Goal: Information Seeking & Learning: Learn about a topic

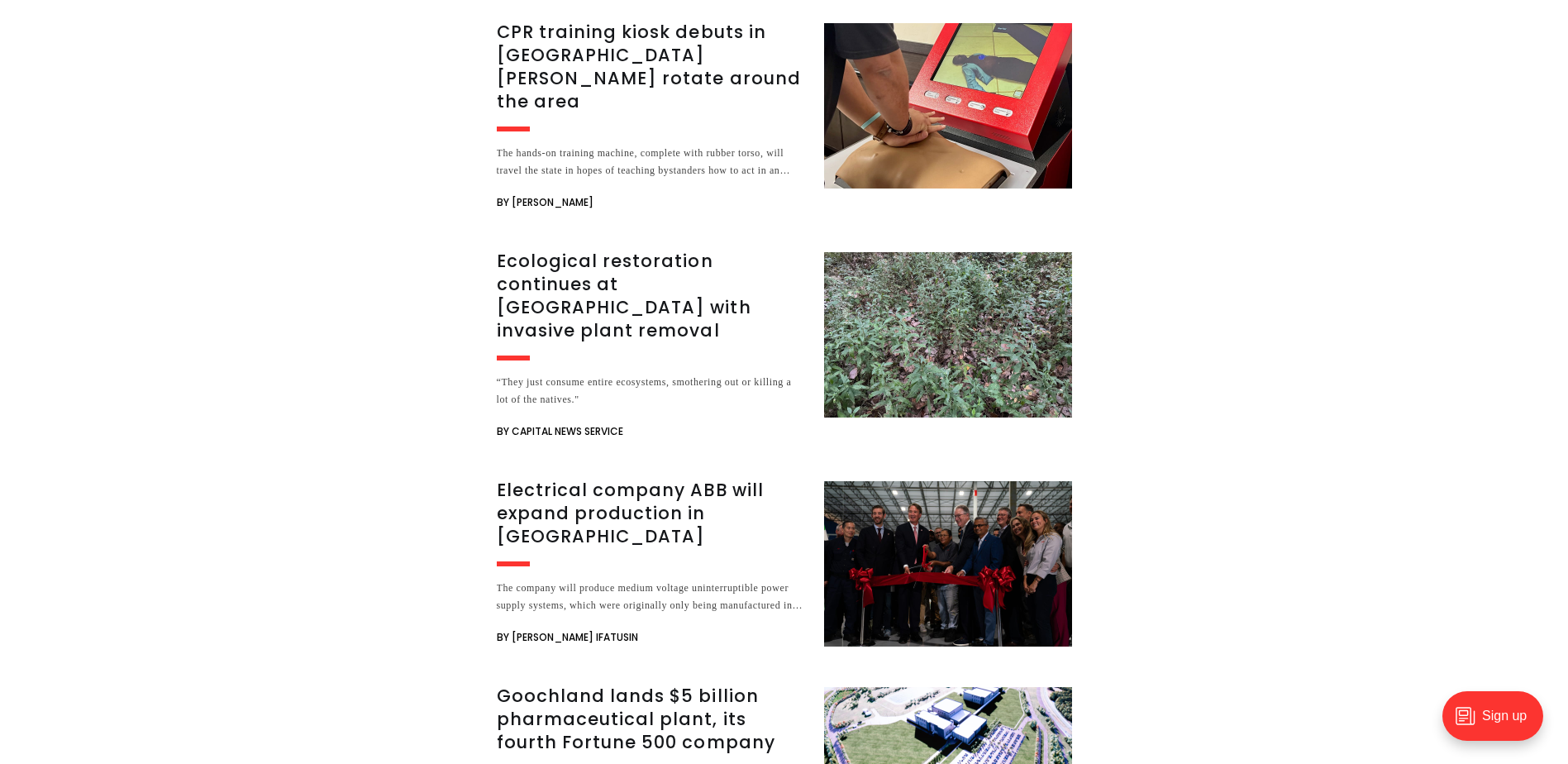
scroll to position [3296, 0]
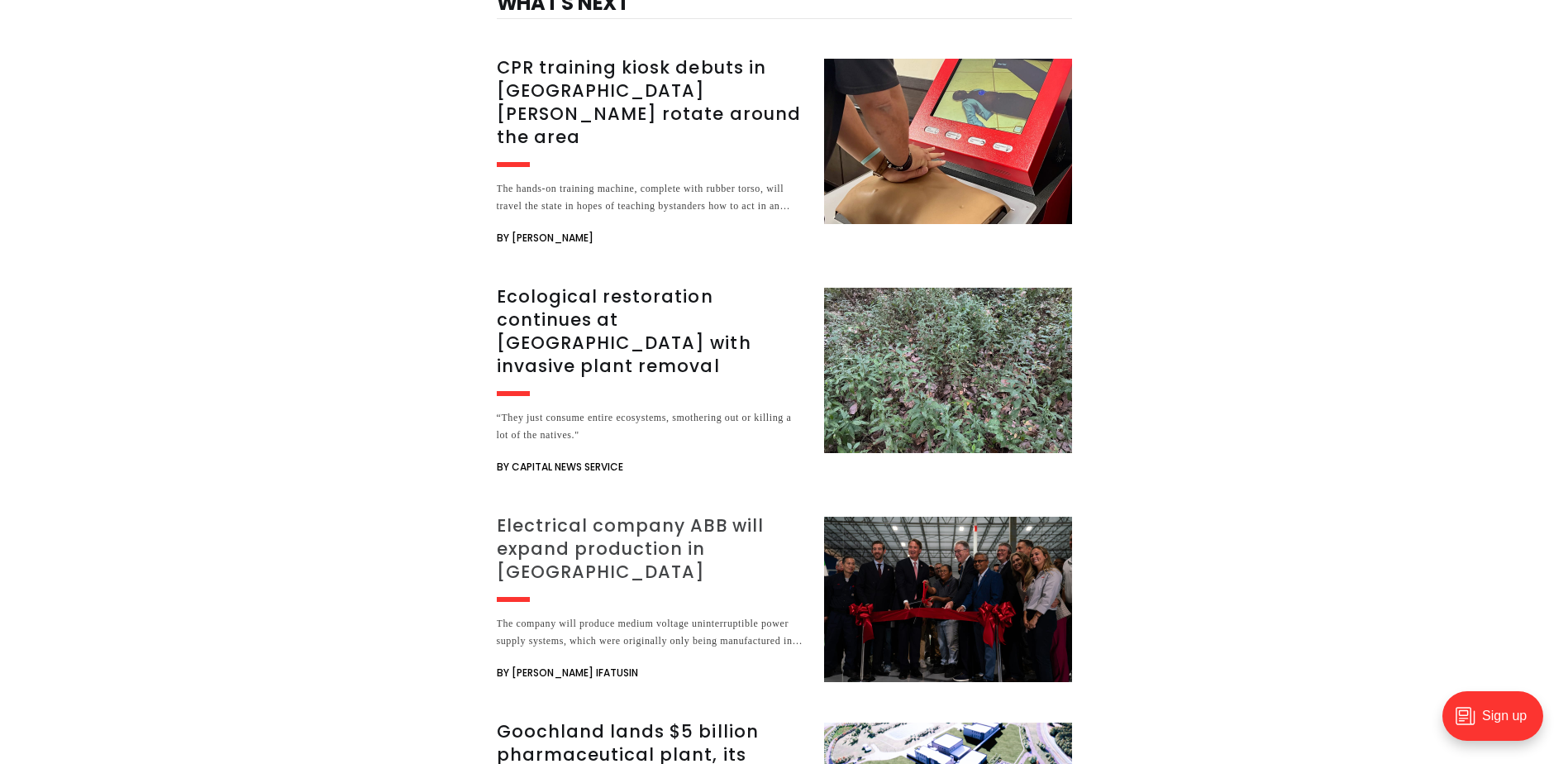
click at [611, 514] on h3 "Electrical company ABB will expand production in [GEOGRAPHIC_DATA]" at bounding box center [649, 549] width 307 height 70
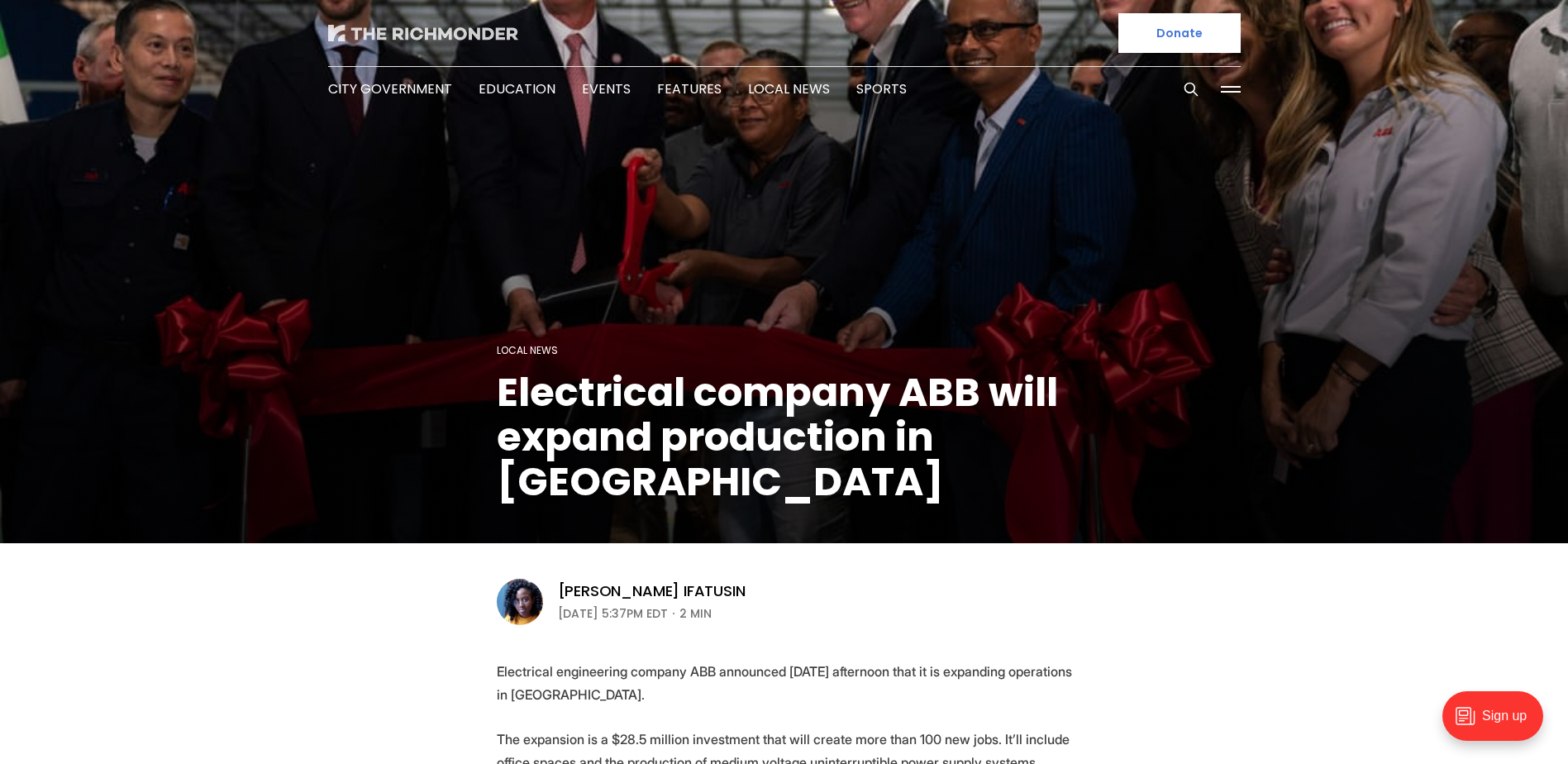
click at [430, 28] on img at bounding box center [423, 33] width 190 height 17
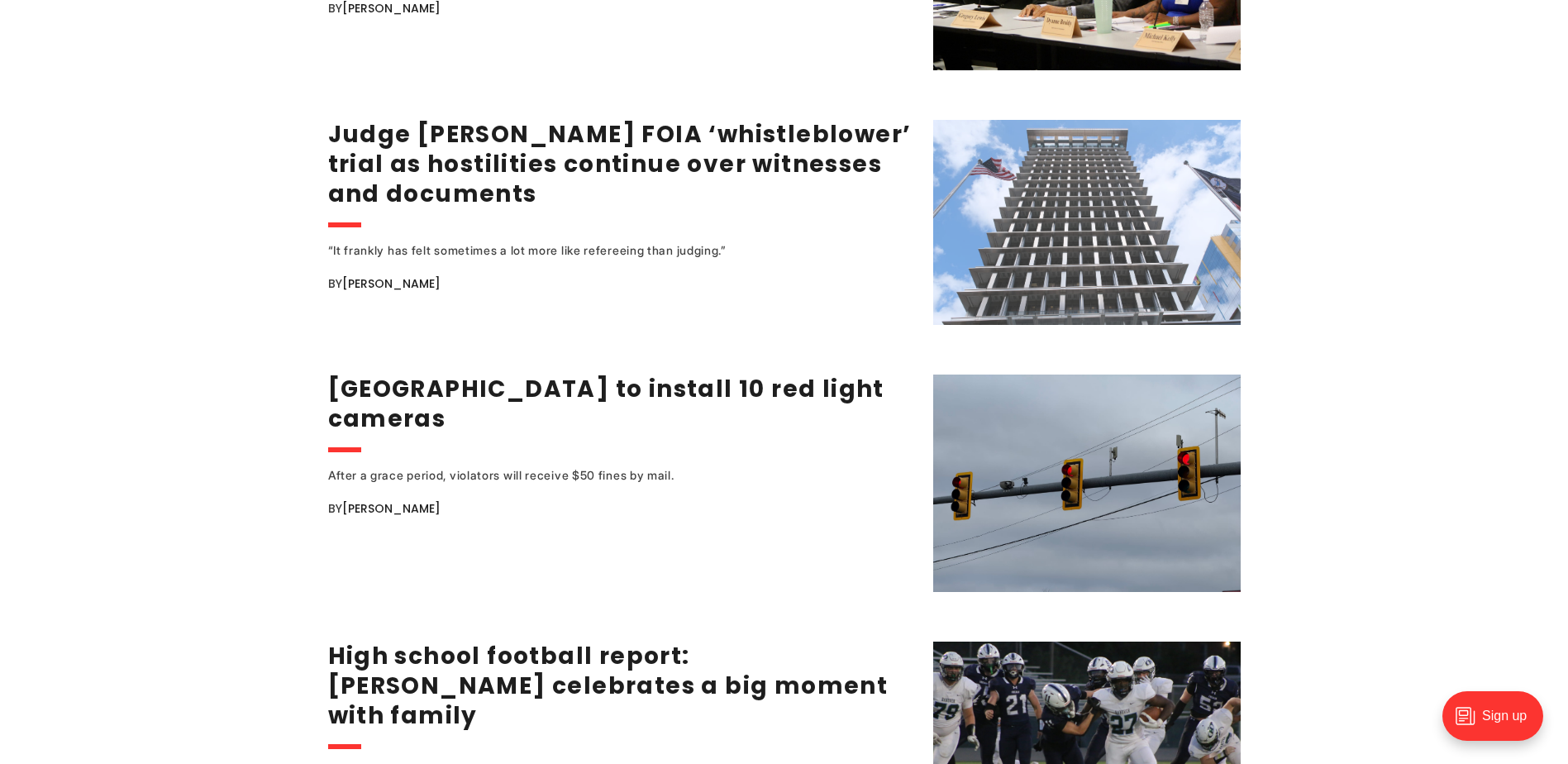
scroll to position [2536, 0]
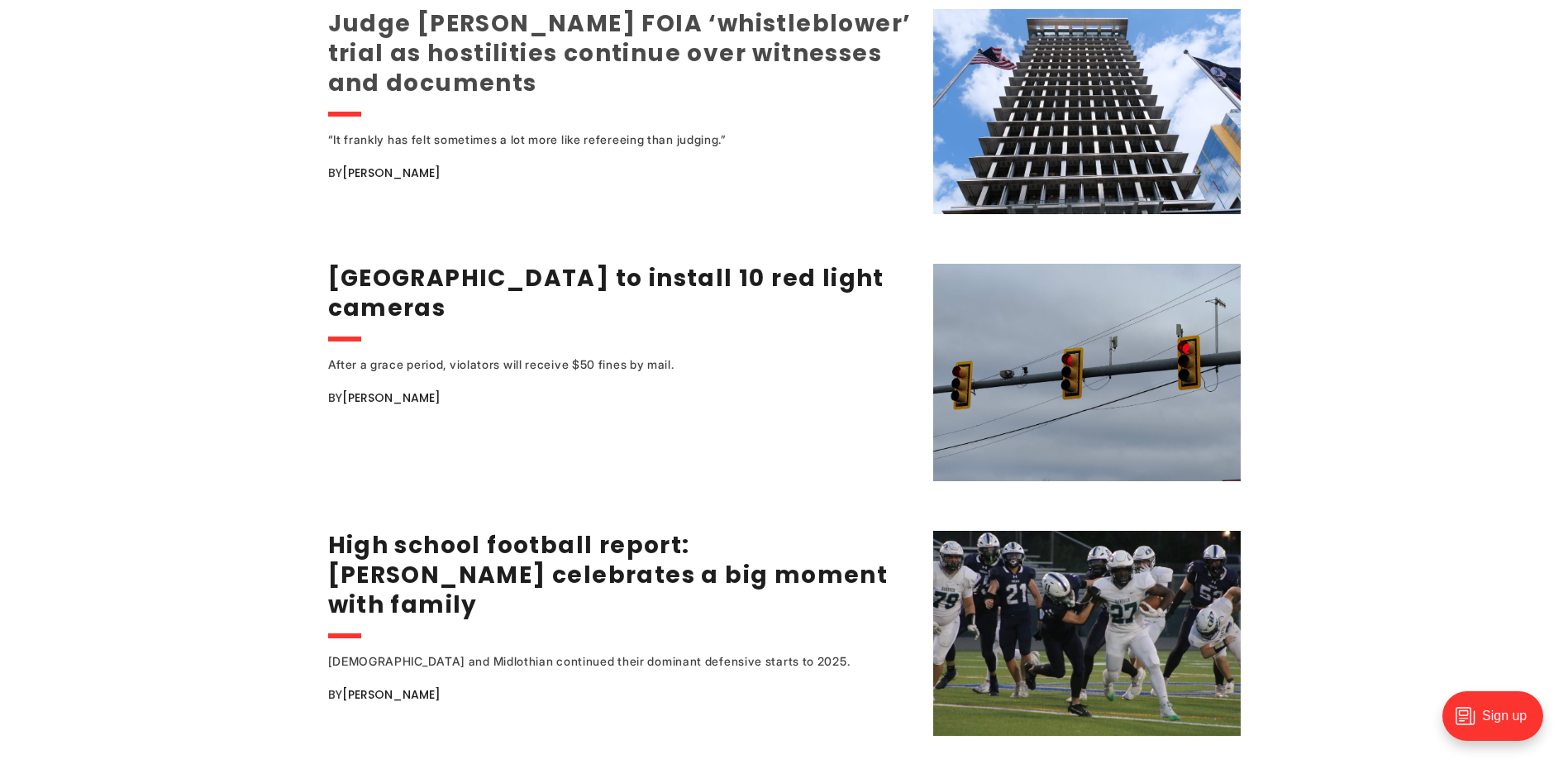
click at [614, 42] on link "Judge postpones FOIA ‘whistleblower’ trial as hostilities continue over witness…" at bounding box center [620, 53] width 584 height 92
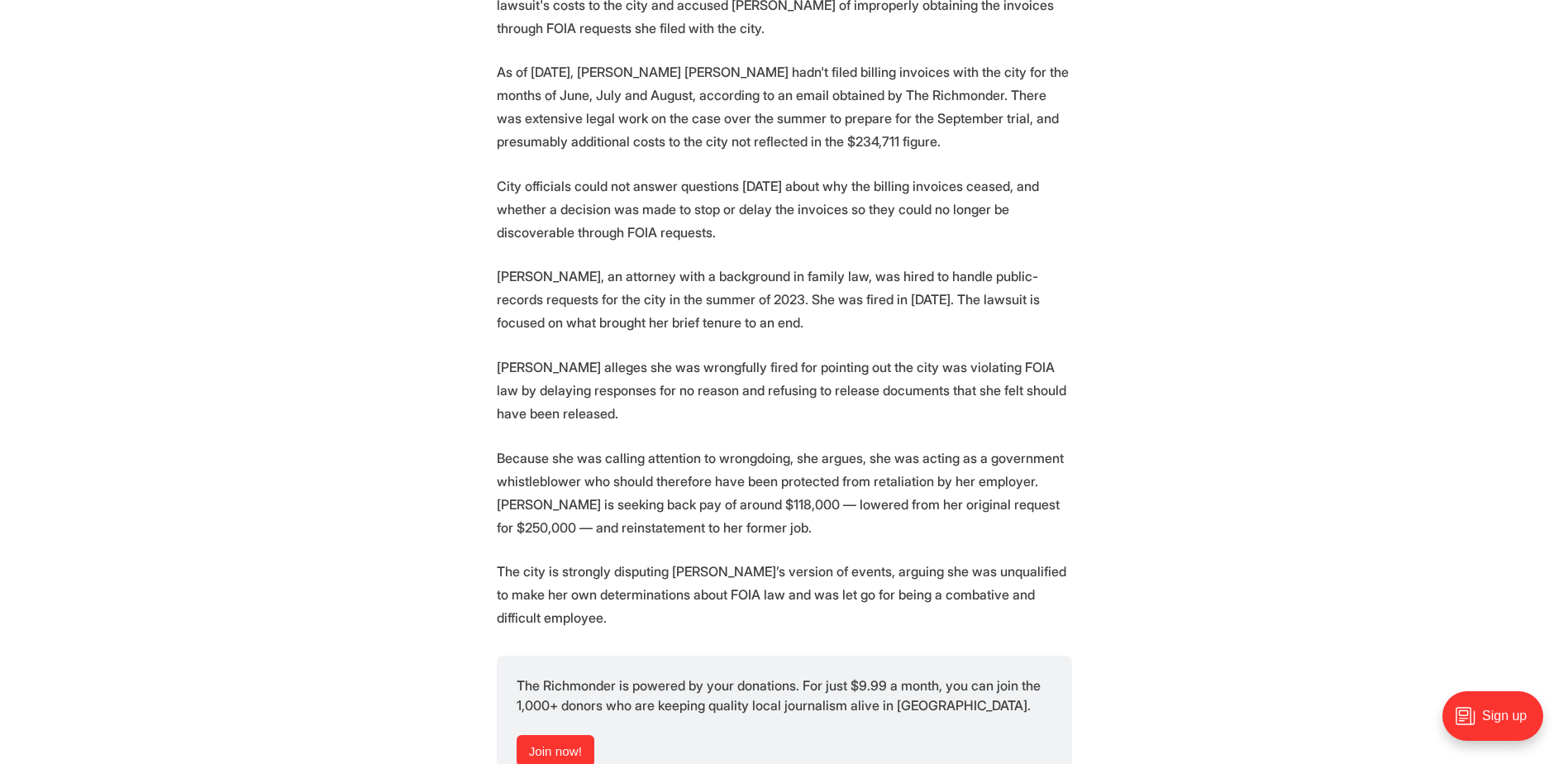
scroll to position [1985, 0]
